Goal: Transaction & Acquisition: Obtain resource

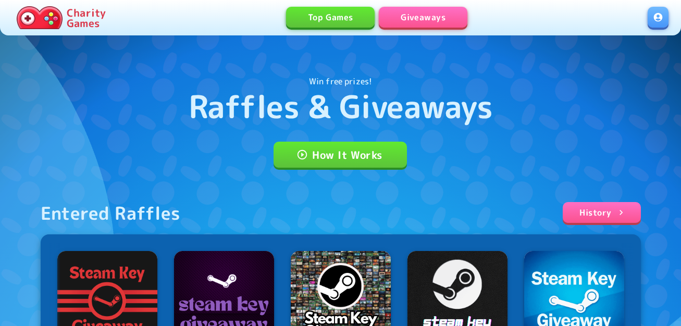
click at [661, 16] on link at bounding box center [658, 17] width 21 height 21
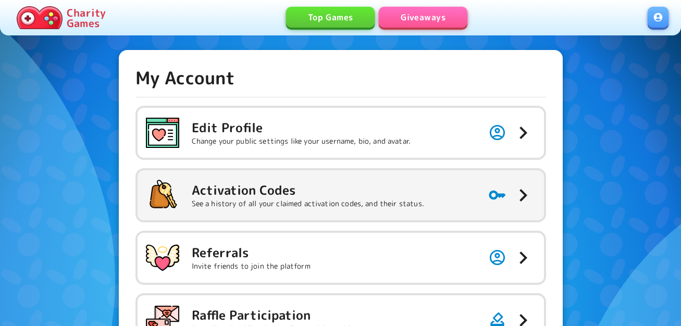
click at [278, 189] on h5 "Activation Codes" at bounding box center [308, 190] width 232 height 17
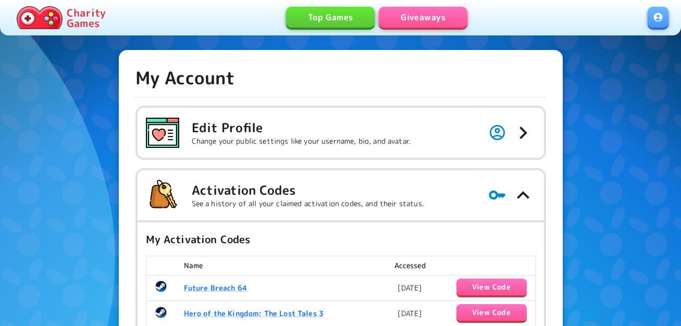
click at [441, 24] on link "Giveaways" at bounding box center [423, 17] width 89 height 21
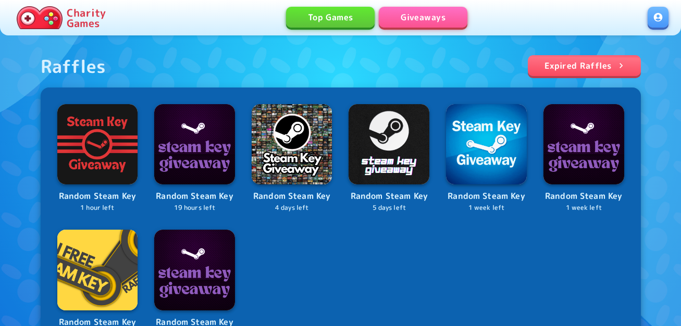
scroll to position [469, 0]
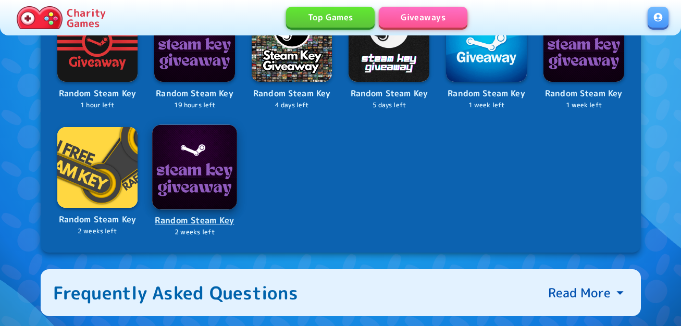
click at [213, 184] on img at bounding box center [194, 167] width 84 height 84
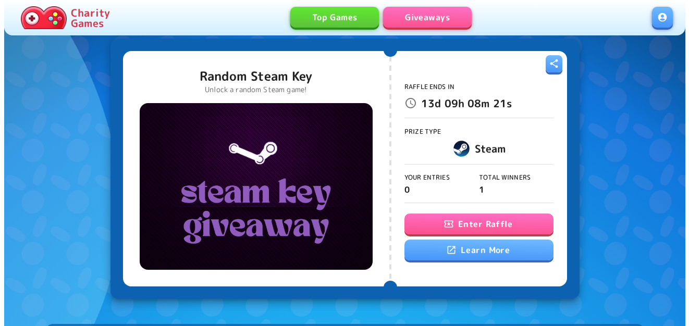
scroll to position [52, 0]
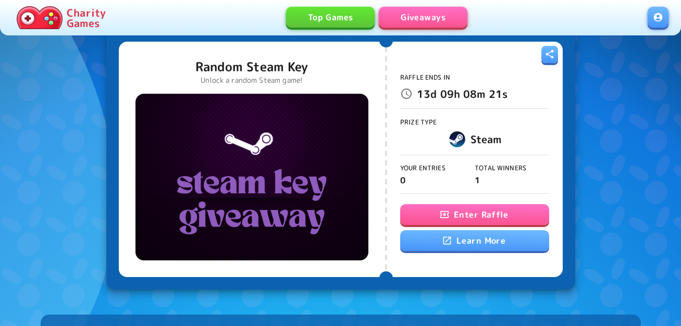
click at [457, 213] on button "Enter Raffle" at bounding box center [474, 214] width 149 height 21
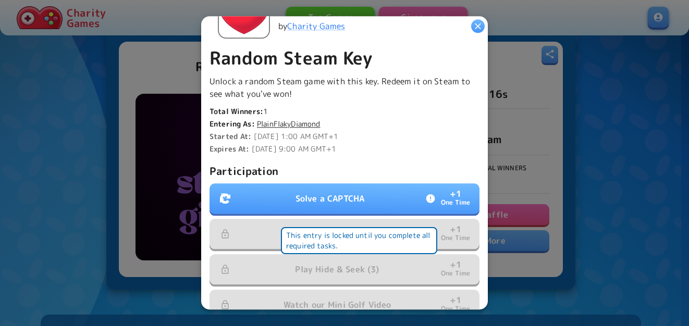
scroll to position [313, 0]
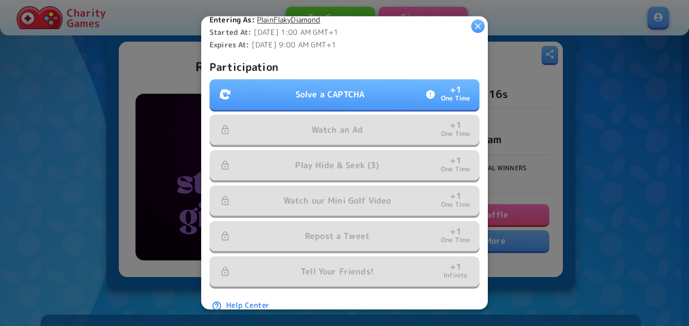
click at [320, 80] on button "Solve a CAPTCHA + 1 One Time" at bounding box center [344, 95] width 270 height 30
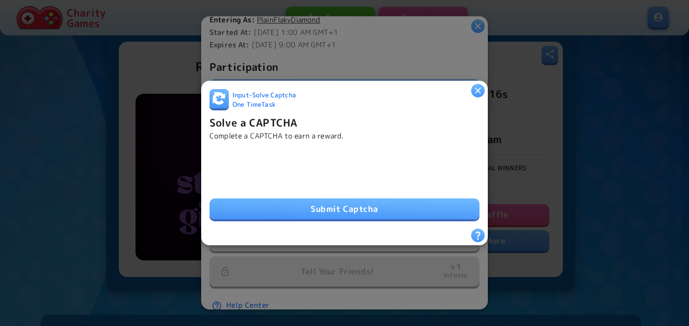
click at [244, 205] on button "Submit Captcha" at bounding box center [344, 208] width 270 height 21
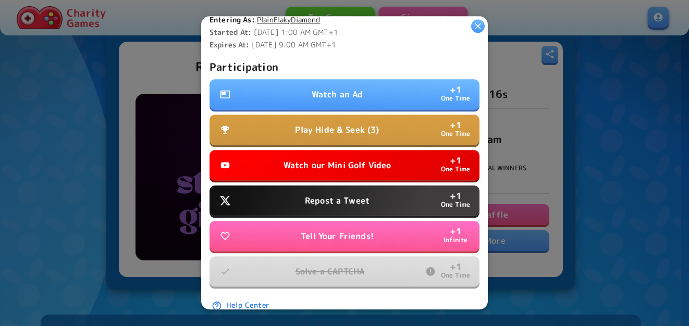
click at [291, 95] on button "Watch an Ad + 1 One Time" at bounding box center [344, 95] width 270 height 30
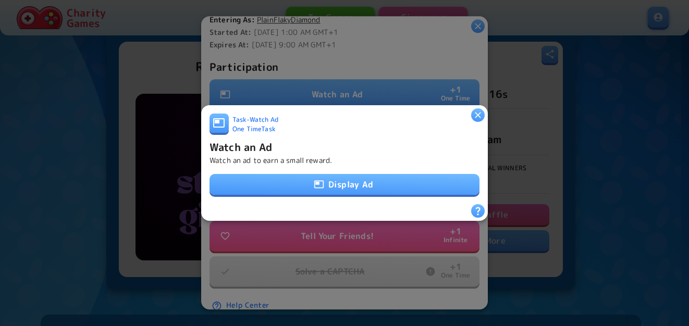
click at [328, 178] on button "Display Ad" at bounding box center [344, 184] width 270 height 21
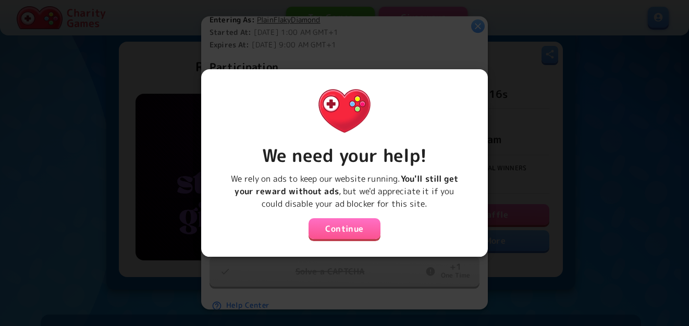
click at [338, 225] on button "Continue" at bounding box center [344, 228] width 72 height 21
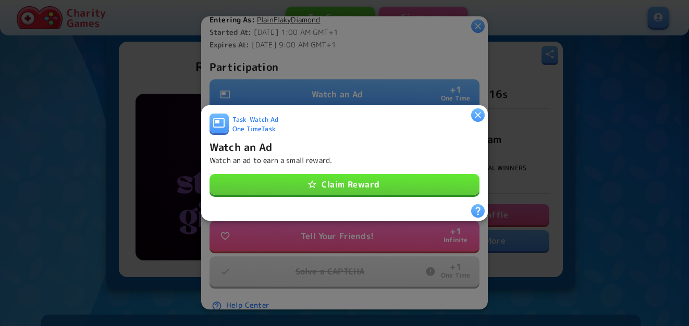
click at [348, 183] on button "Claim Reward" at bounding box center [344, 184] width 270 height 21
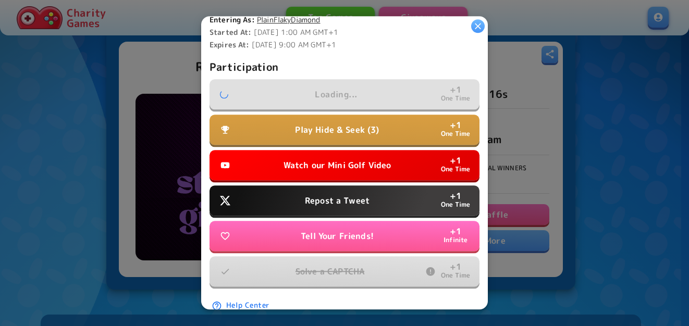
click at [350, 195] on p "Repost a Tweet" at bounding box center [337, 201] width 65 height 13
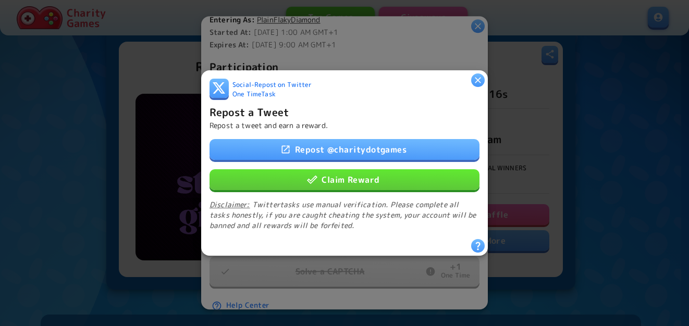
click at [350, 173] on button "Claim Reward" at bounding box center [344, 179] width 270 height 21
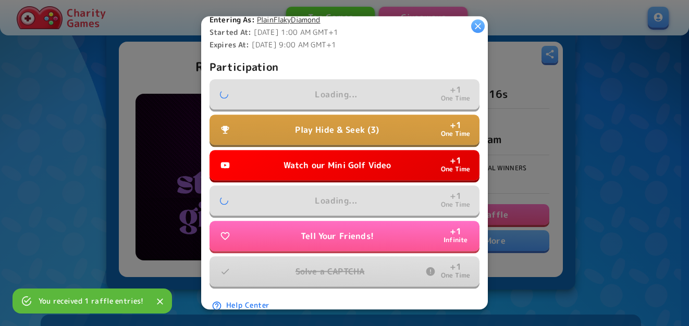
click at [350, 159] on p "Watch our Mini Golf Video" at bounding box center [337, 165] width 108 height 13
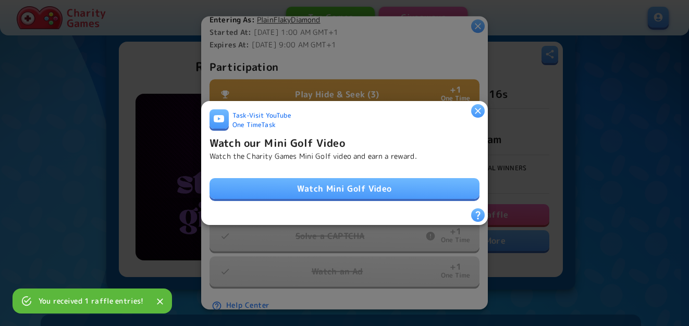
click at [345, 183] on link "Watch Mini Golf Video" at bounding box center [344, 188] width 270 height 21
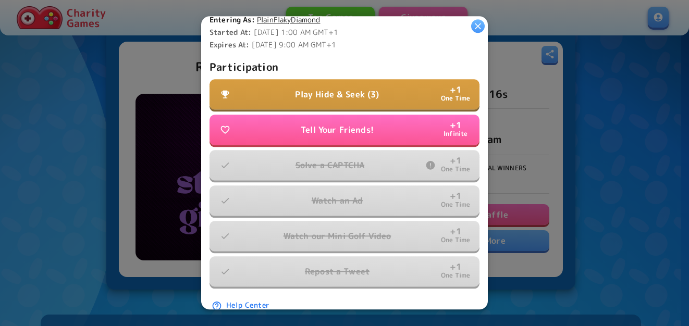
click at [324, 81] on button "Play Hide & Seek (3) + 1 One Time" at bounding box center [344, 95] width 270 height 30
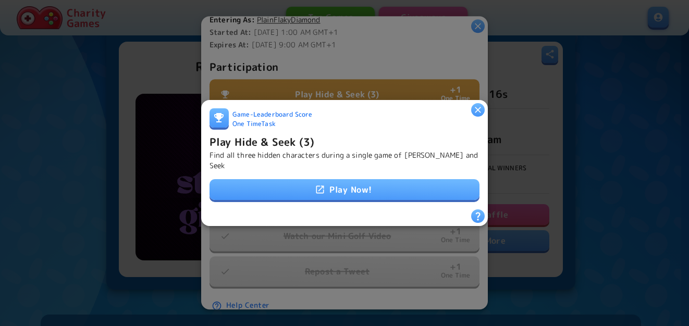
click at [316, 184] on icon at bounding box center [320, 189] width 10 height 10
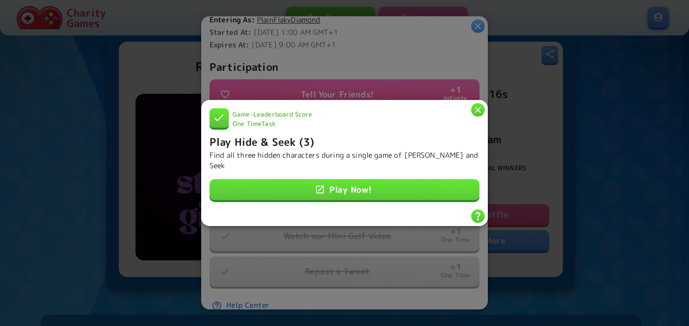
click at [479, 115] on icon "button" at bounding box center [477, 110] width 10 height 10
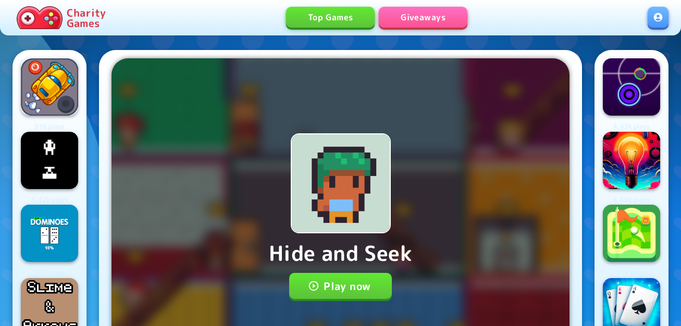
click at [369, 273] on button "Play now" at bounding box center [340, 286] width 103 height 26
